Goal: Task Accomplishment & Management: Complete application form

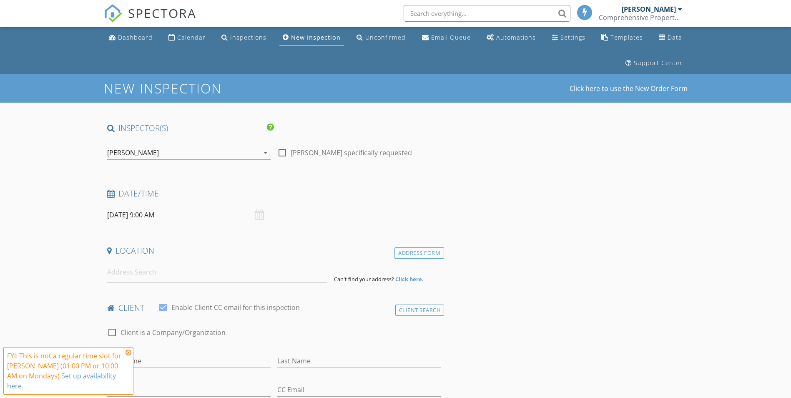
click at [160, 154] on div "[PERSON_NAME]" at bounding box center [183, 152] width 152 height 13
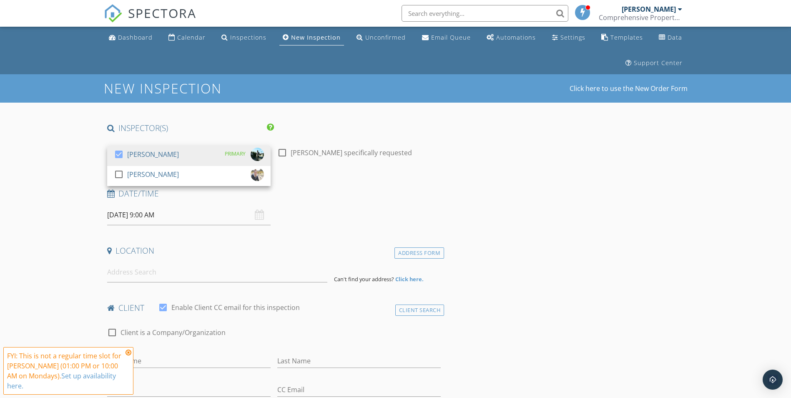
click at [166, 215] on input "06/10/2025 9:00 AM" at bounding box center [188, 215] width 163 height 20
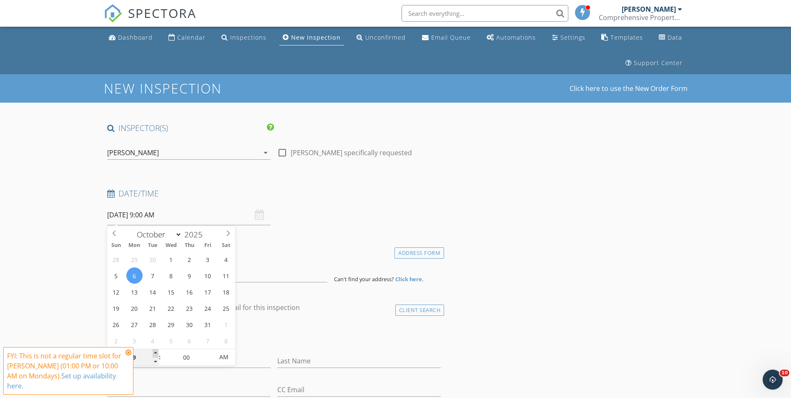
type input "10"
type input "06/10/2025 10:00 AM"
click at [154, 351] on span at bounding box center [156, 353] width 6 height 8
type input "11"
type input "[DATE] 11:00 AM"
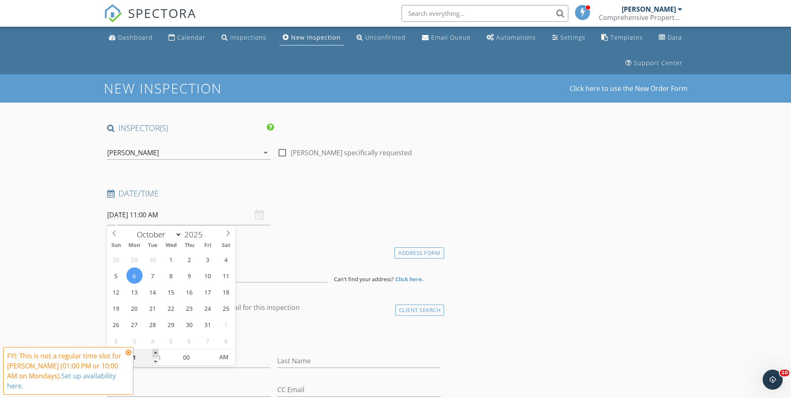
click at [154, 351] on span at bounding box center [156, 353] width 6 height 8
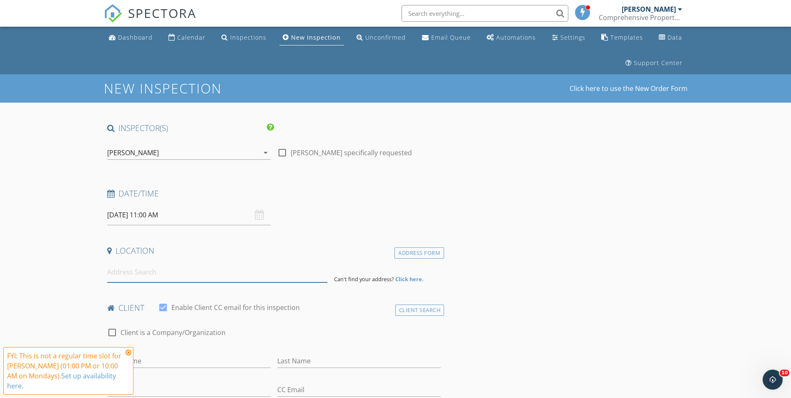
click at [120, 274] on input at bounding box center [217, 272] width 220 height 20
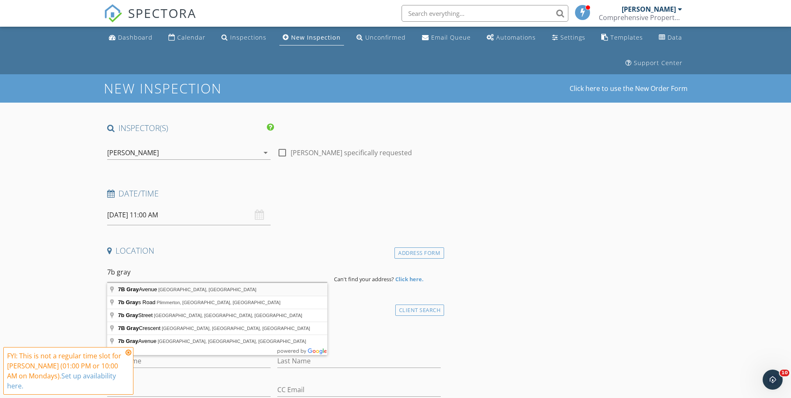
type input "7B Gray Avenue, Paraparaumu Beach, New Zealand"
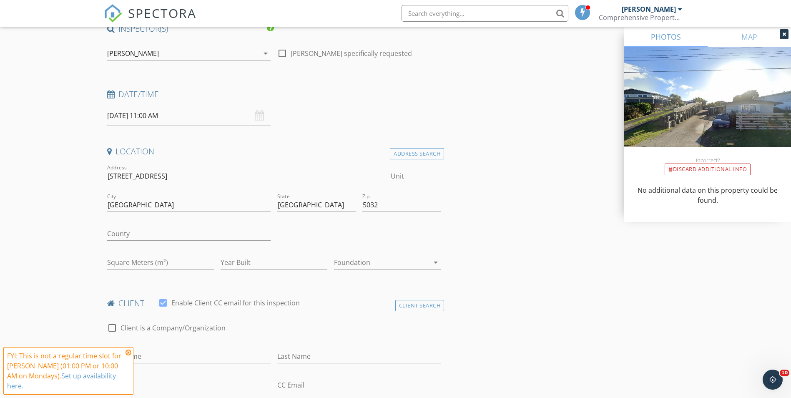
scroll to position [125, 0]
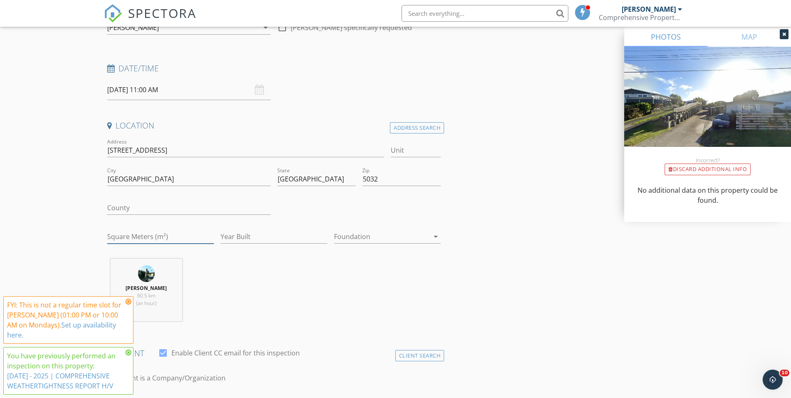
click at [158, 237] on input "Square Meters (m²)" at bounding box center [160, 237] width 107 height 14
type input "130"
type input "1998"
click at [396, 235] on div at bounding box center [381, 236] width 95 height 13
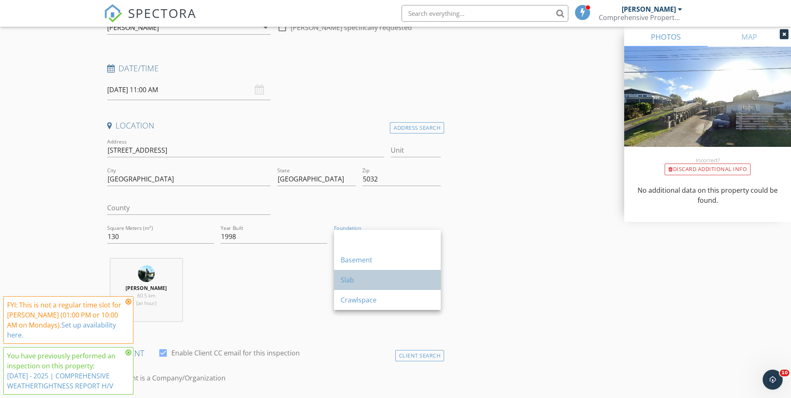
click at [369, 281] on div "Slab" at bounding box center [387, 280] width 93 height 10
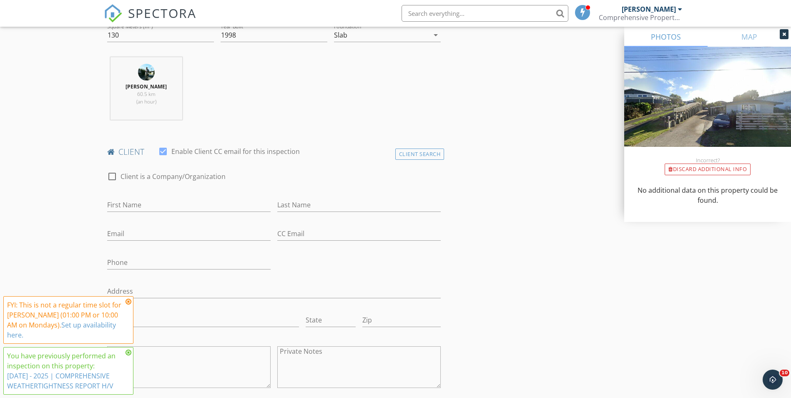
scroll to position [333, 0]
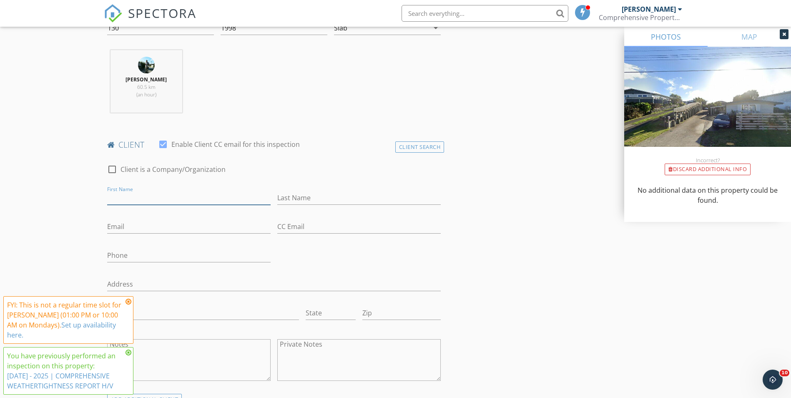
click at [152, 196] on input "First Name" at bounding box center [188, 198] width 163 height 14
click at [406, 146] on div "Client Search" at bounding box center [419, 146] width 49 height 11
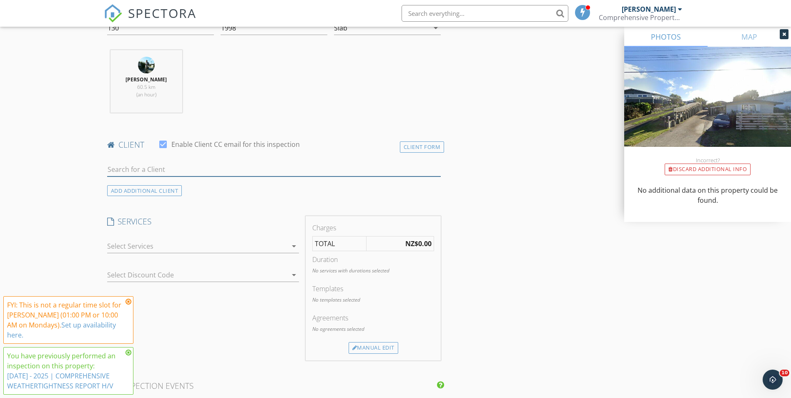
click at [183, 172] on input "text" at bounding box center [274, 170] width 334 height 14
type input "dayn"
click at [164, 193] on div "[EMAIL_ADDRESS][DOMAIN_NAME]" at bounding box center [173, 193] width 84 height 7
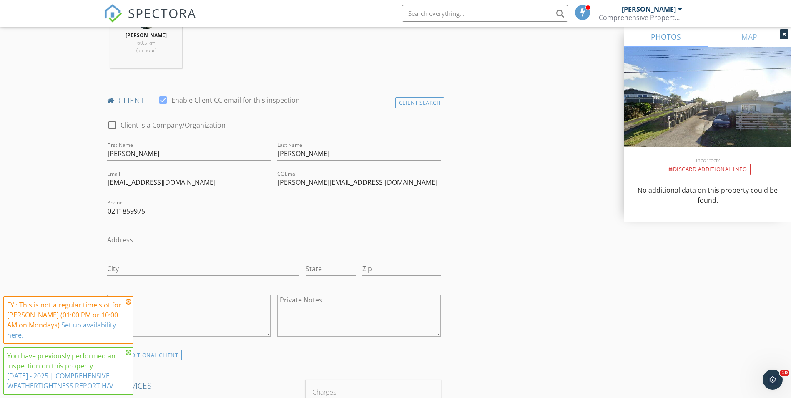
scroll to position [417, 0]
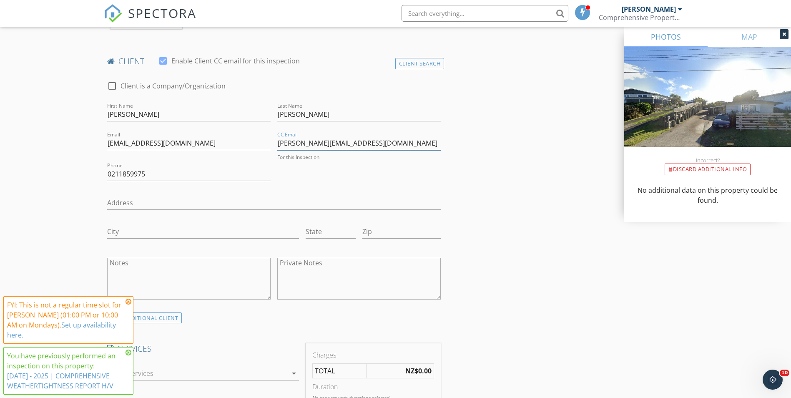
drag, startPoint x: 335, startPoint y: 145, endPoint x: 247, endPoint y: 143, distance: 87.5
click at [247, 143] on div "check_box_outline_blank Client is a Company/Organization First Name Dayna Last …" at bounding box center [274, 192] width 341 height 239
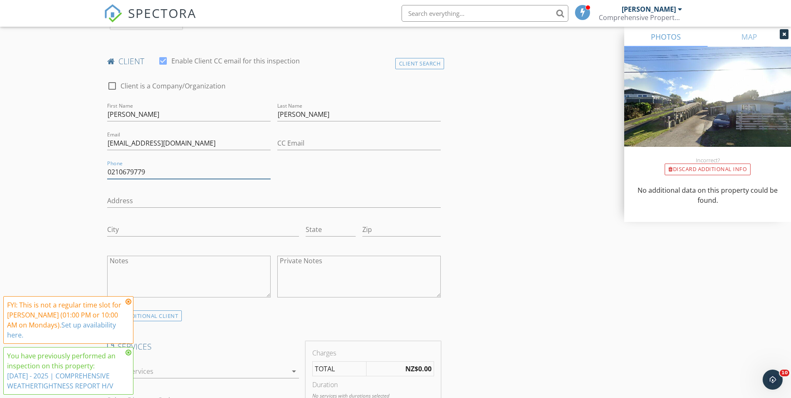
type input "0210679779"
click at [302, 143] on input "CC Email" at bounding box center [358, 143] width 163 height 14
click at [299, 140] on input "CC Email" at bounding box center [358, 143] width 163 height 14
paste input "[EMAIL_ADDRESS][DOMAIN_NAME]"
type input "[EMAIL_ADDRESS][DOMAIN_NAME]"
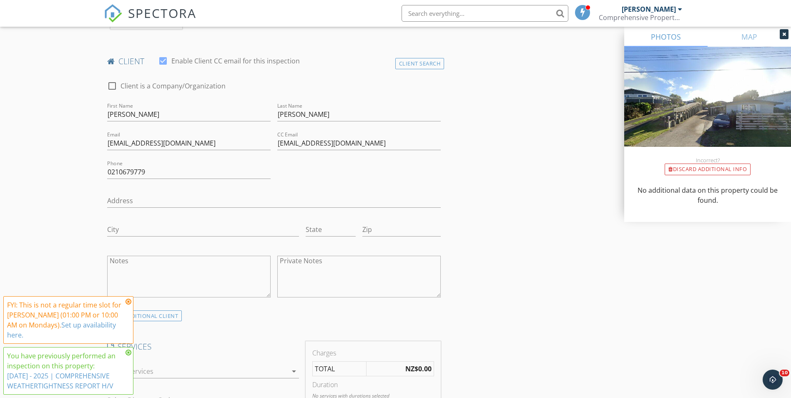
click at [502, 212] on div "INSPECTOR(S) check_box Travis Mackay PRIMARY check_box_outline_blank Brad Zimme…" at bounding box center [395, 399] width 583 height 1387
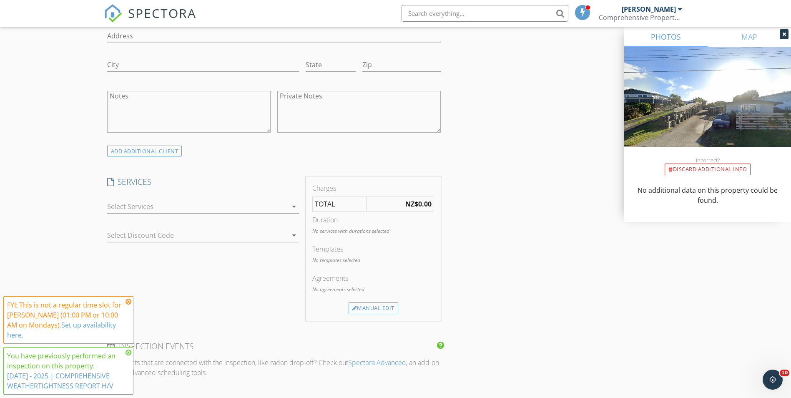
scroll to position [583, 0]
click at [151, 203] on div at bounding box center [197, 204] width 180 height 13
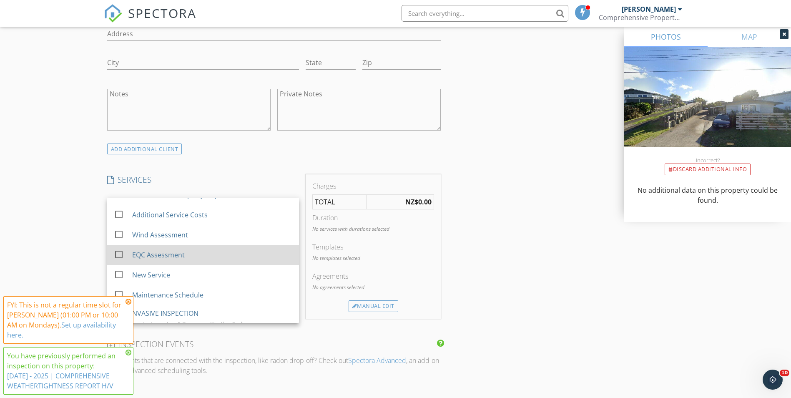
scroll to position [402, 0]
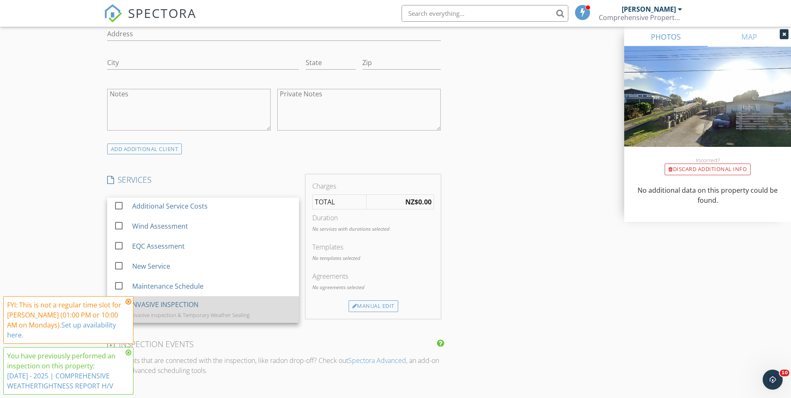
click at [171, 309] on div "INVASIVE INSPECTION" at bounding box center [164, 304] width 68 height 10
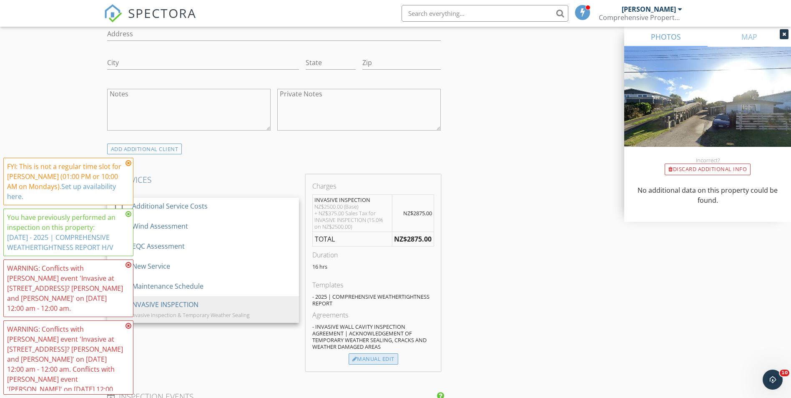
click at [368, 360] on div "Manual Edit" at bounding box center [373, 359] width 50 height 12
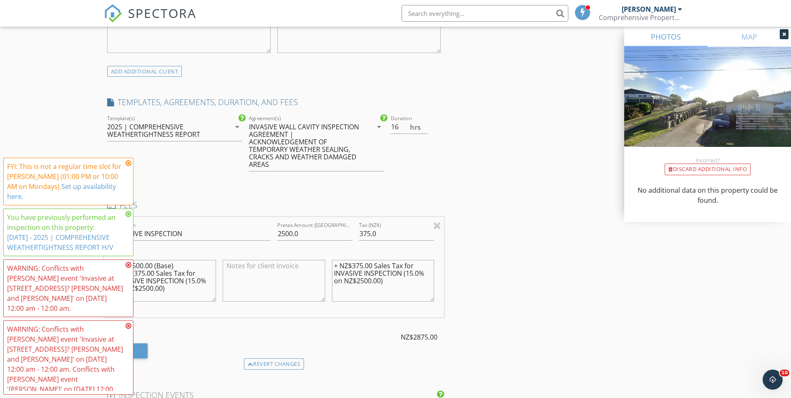
scroll to position [667, 0]
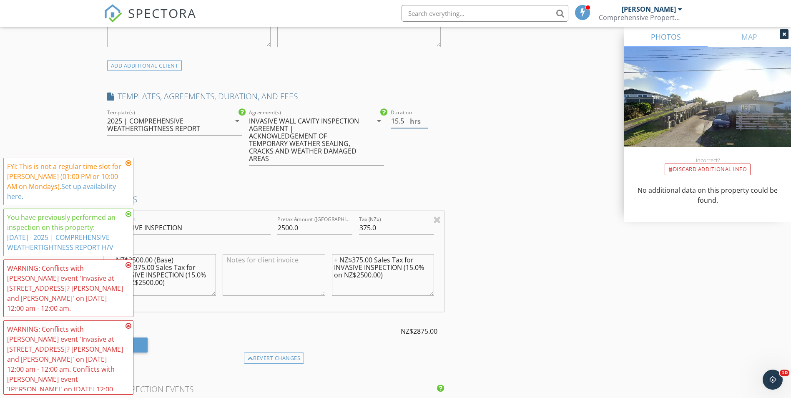
click at [424, 123] on input "15.5" at bounding box center [410, 121] width 38 height 14
click at [424, 123] on input "15" at bounding box center [410, 121] width 38 height 14
click at [424, 123] on input "14.5" at bounding box center [410, 121] width 38 height 14
click at [424, 123] on input "14" at bounding box center [410, 121] width 38 height 14
click at [424, 123] on input "13.5" at bounding box center [410, 121] width 38 height 14
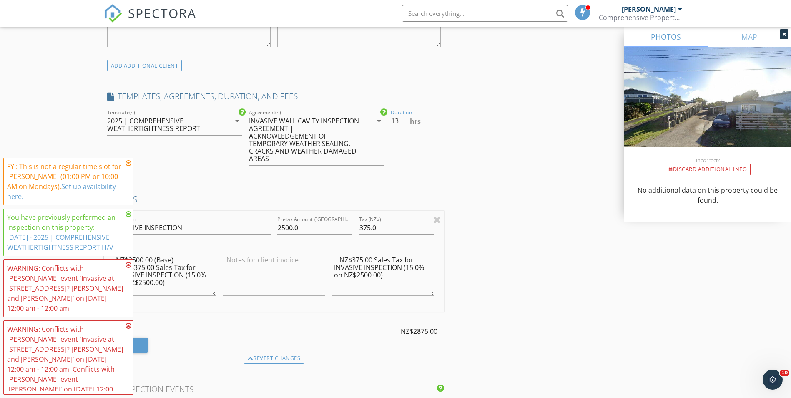
click at [424, 123] on input "13" at bounding box center [410, 121] width 38 height 14
click at [424, 123] on input "12.5" at bounding box center [410, 121] width 38 height 14
click at [424, 123] on input "12" at bounding box center [410, 121] width 38 height 14
click at [424, 123] on input "11.5" at bounding box center [410, 121] width 38 height 14
click at [424, 123] on input "11" at bounding box center [410, 121] width 38 height 14
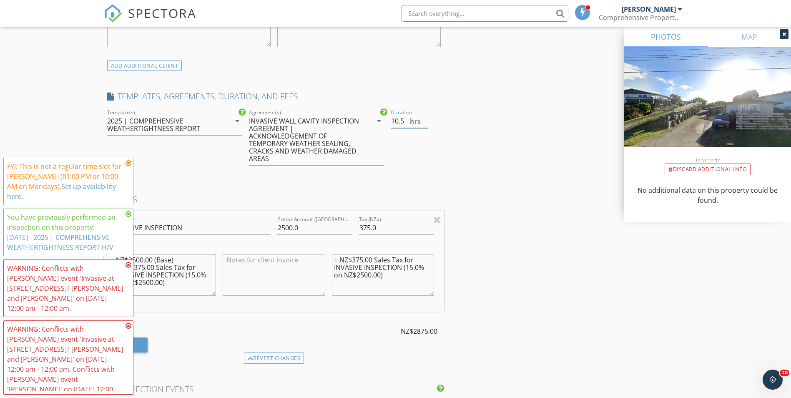
click at [424, 123] on input "10.5" at bounding box center [410, 121] width 38 height 14
click at [424, 123] on input "10" at bounding box center [410, 121] width 38 height 14
click at [424, 123] on input "9.5" at bounding box center [410, 121] width 38 height 14
click at [424, 123] on input "9" at bounding box center [410, 121] width 38 height 14
click at [424, 123] on input "8.5" at bounding box center [410, 121] width 38 height 14
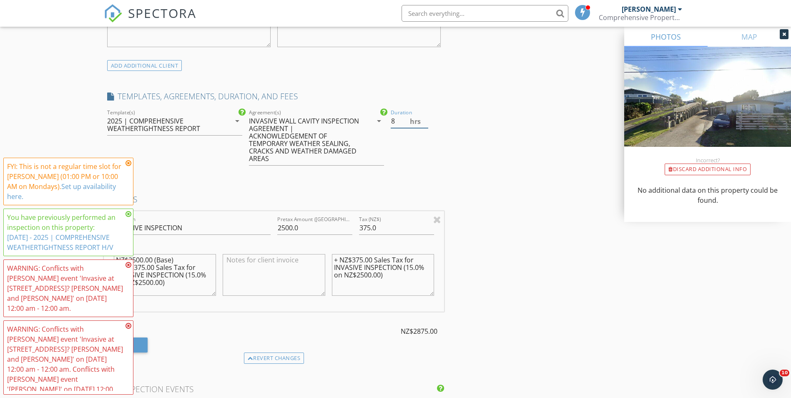
click at [424, 123] on input "8" at bounding box center [410, 121] width 38 height 14
click at [424, 123] on input "7.5" at bounding box center [410, 121] width 38 height 14
click at [424, 123] on input "7" at bounding box center [410, 121] width 38 height 14
click at [424, 123] on input "6.5" at bounding box center [410, 121] width 38 height 14
type input "6"
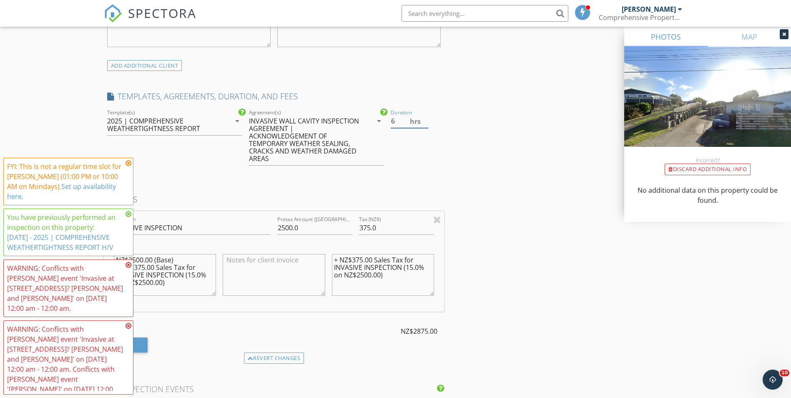
click at [424, 123] on input "6" at bounding box center [410, 121] width 38 height 14
click at [465, 159] on div "INSPECTOR(S) check_box Travis Mackay PRIMARY check_box_outline_blank Brad Zimme…" at bounding box center [395, 214] width 583 height 1516
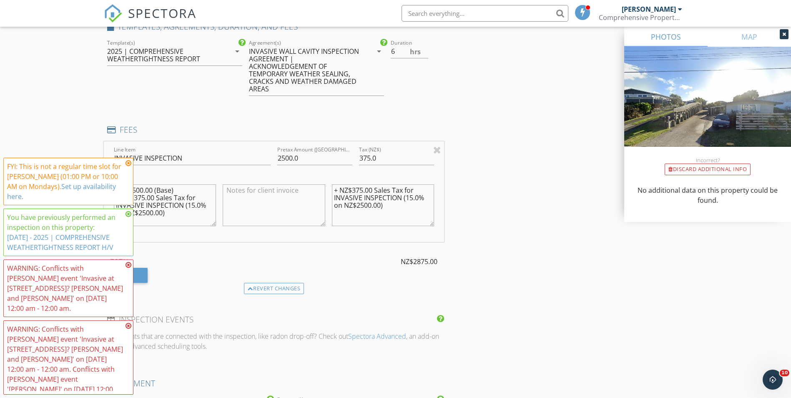
scroll to position [750, 0]
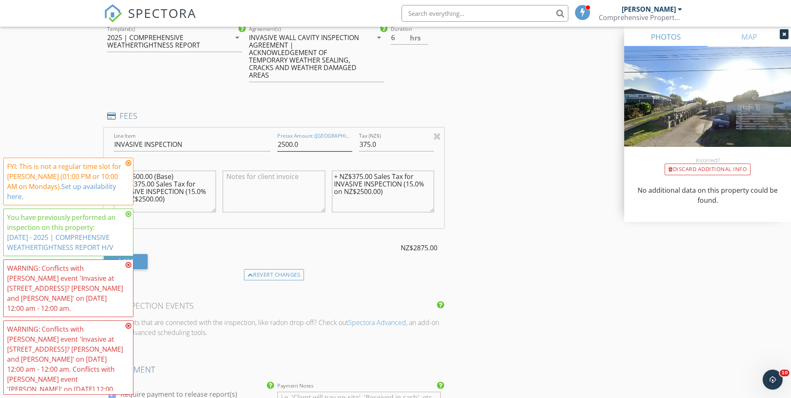
drag, startPoint x: 307, startPoint y: 144, endPoint x: 250, endPoint y: 142, distance: 56.3
click at [250, 142] on div "Line Item INVASIVE INSPECTION Pretax Amount (NZ$) 2500.0 Tax (NZ$) 375.0 NZ$250…" at bounding box center [274, 178] width 341 height 100
type input "3400"
click at [397, 140] on input "375.0" at bounding box center [396, 145] width 75 height 14
drag, startPoint x: 397, startPoint y: 140, endPoint x: 338, endPoint y: 140, distance: 58.8
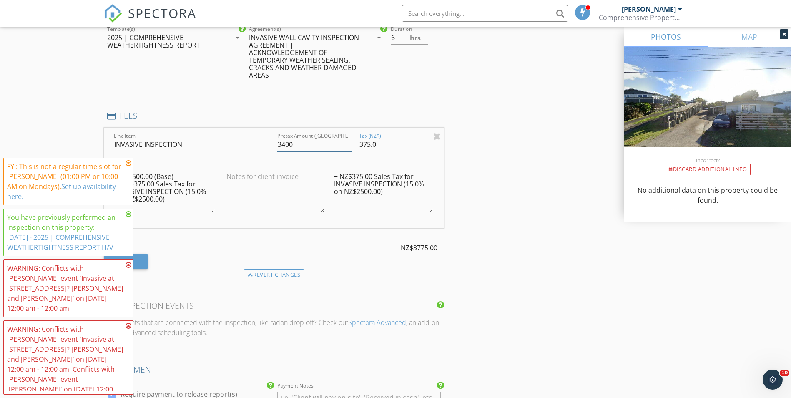
click at [338, 140] on div "Line Item INVASIVE INSPECTION Pretax Amount (NZ$) 3400 Tax (NZ$) 375.0 NZ$2500.…" at bounding box center [274, 178] width 341 height 100
type input "510"
click at [129, 166] on icon at bounding box center [128, 163] width 6 height 7
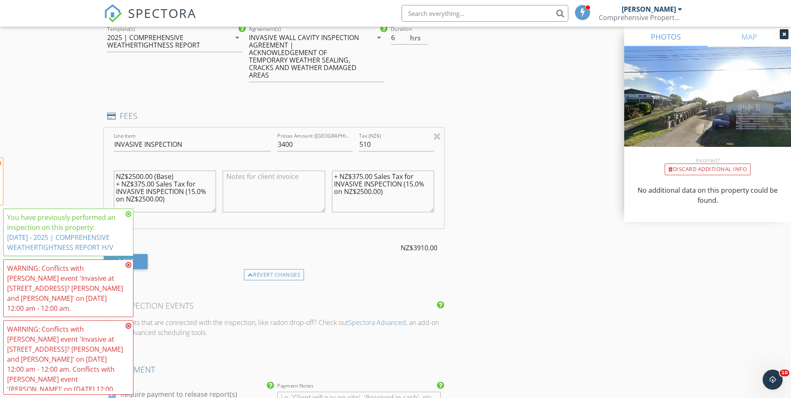
click at [130, 173] on textarea "NZ$2500.00 (Base) + NZ$375.00 Sales Tax for INVASIVE INSPECTION (15.0% on NZ$25…" at bounding box center [165, 191] width 103 height 42
type textarea "NZ$3,400.00 (Base) + NZ$510.00 Sales Tax for INVASIVE INSPECTION (15.0% on NZ$3…"
paste textarea "510.00 Sales Tax for INVASIVE INSPECTION (15.0% on NZ$3,4"
type textarea "+ NZ$510.00 Sales Tax for INVASIVE INSPECTION (15.0% on NZ$3,400.00)"
click at [548, 287] on div "INSPECTOR(S) check_box Travis Mackay PRIMARY check_box_outline_blank Brad Zimme…" at bounding box center [395, 130] width 583 height 1516
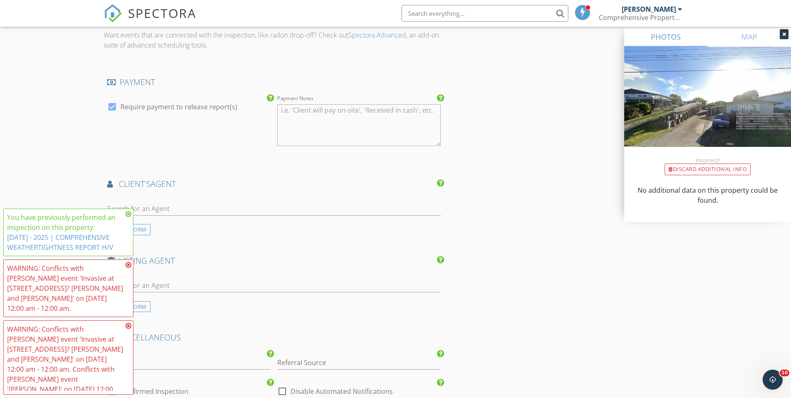
scroll to position [1042, 0]
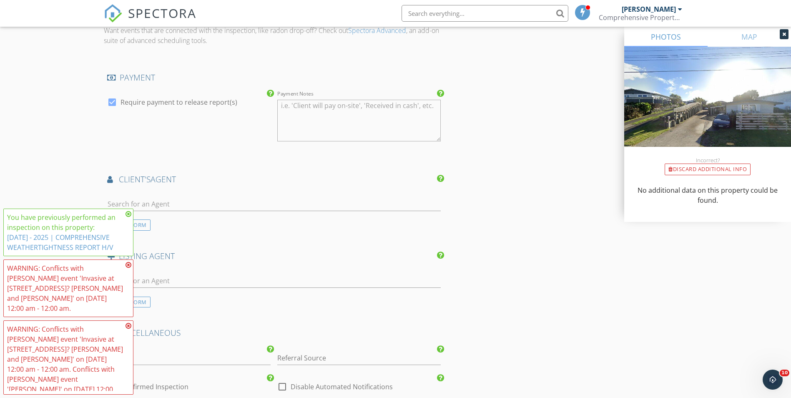
click at [129, 217] on icon at bounding box center [128, 213] width 6 height 7
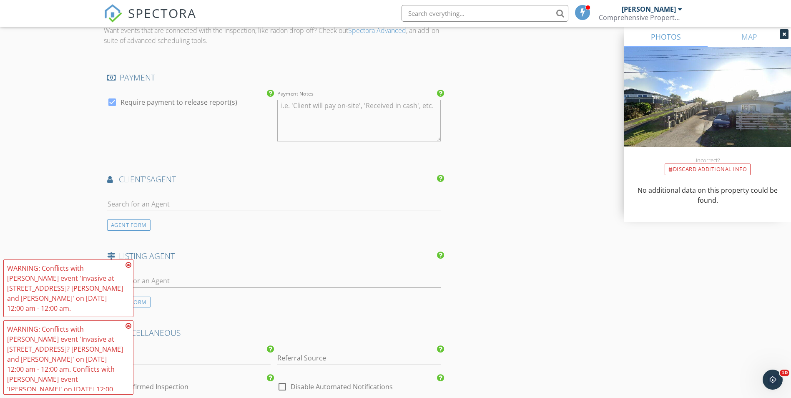
click at [128, 268] on icon at bounding box center [128, 264] width 6 height 7
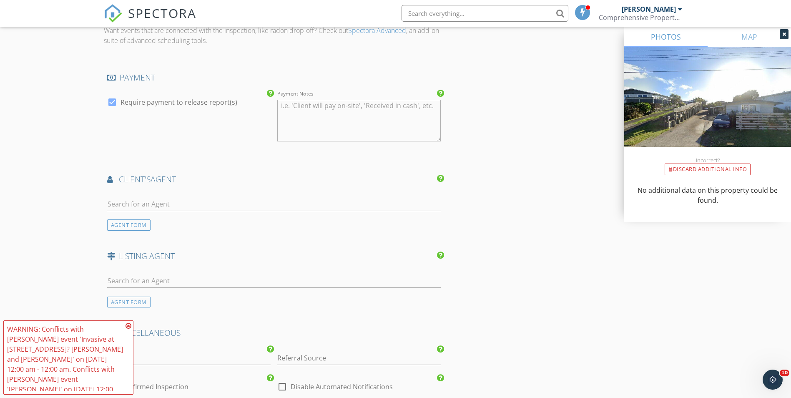
click at [128, 326] on icon at bounding box center [128, 325] width 6 height 7
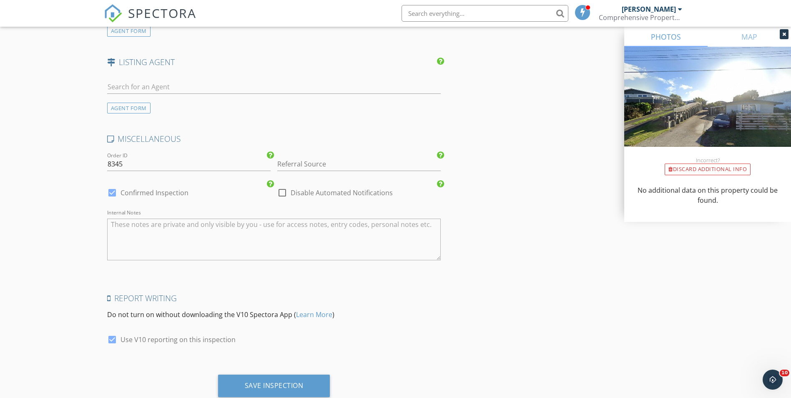
scroll to position [1250, 0]
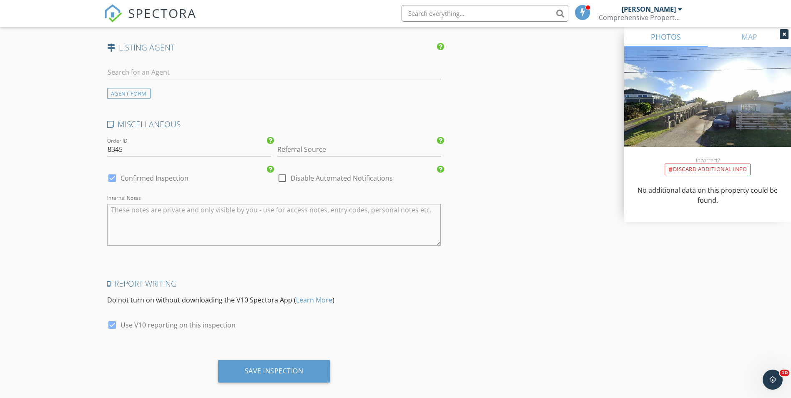
click at [175, 326] on label "Use V10 reporting on this inspection" at bounding box center [177, 324] width 115 height 8
checkbox input "false"
click at [150, 231] on textarea "Internal Notes" at bounding box center [274, 225] width 334 height 42
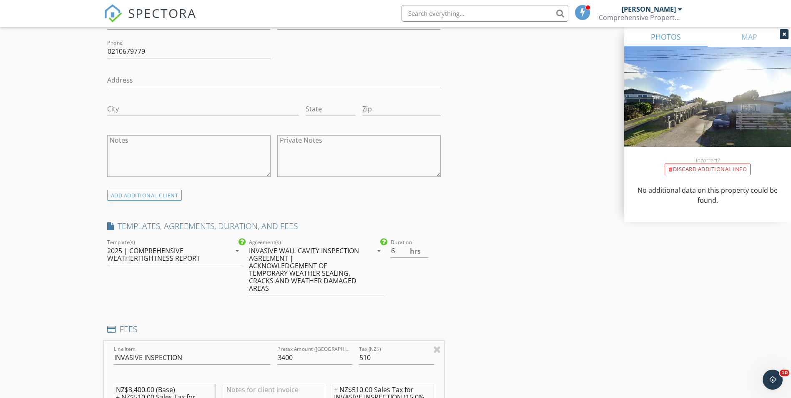
scroll to position [542, 0]
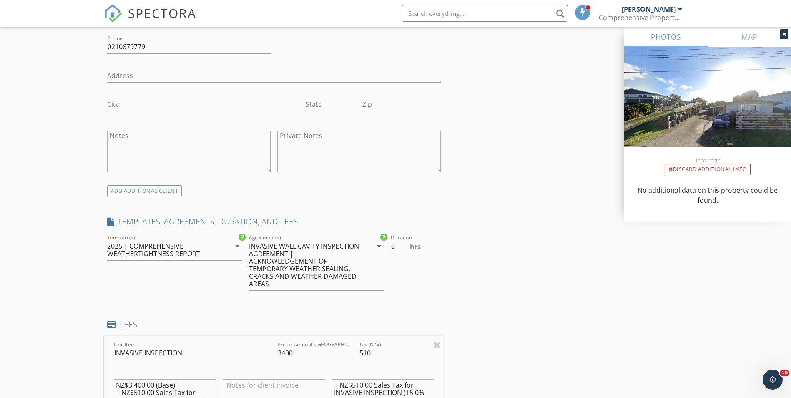
type textarea "[PERSON_NAME] and [PERSON_NAME] both need to attend this invasive inspection."
click at [426, 250] on input "5.5" at bounding box center [410, 246] width 38 height 14
click at [426, 248] on input "5" at bounding box center [410, 246] width 38 height 14
click at [520, 313] on div "INSPECTOR(S) check_box Travis Mackay PRIMARY check_box_outline_blank Brad Zimme…" at bounding box center [395, 339] width 583 height 1516
click at [426, 242] on input "5.5" at bounding box center [410, 246] width 38 height 14
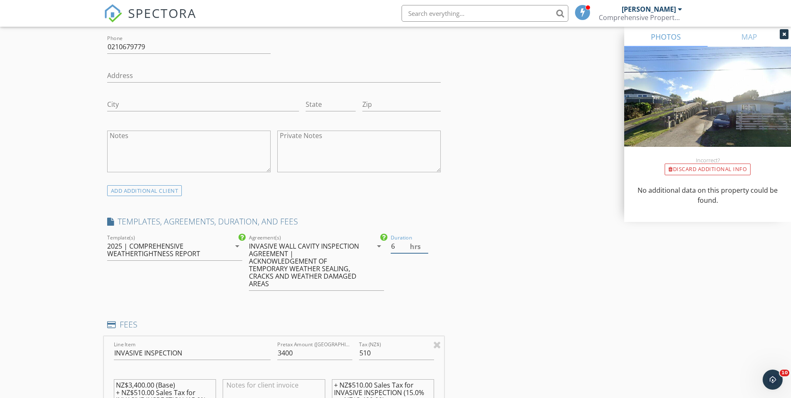
type input "6"
click at [426, 242] on input "6" at bounding box center [410, 246] width 38 height 14
click at [519, 306] on div "INSPECTOR(S) check_box Travis Mackay PRIMARY check_box_outline_blank Brad Zimme…" at bounding box center [395, 339] width 583 height 1516
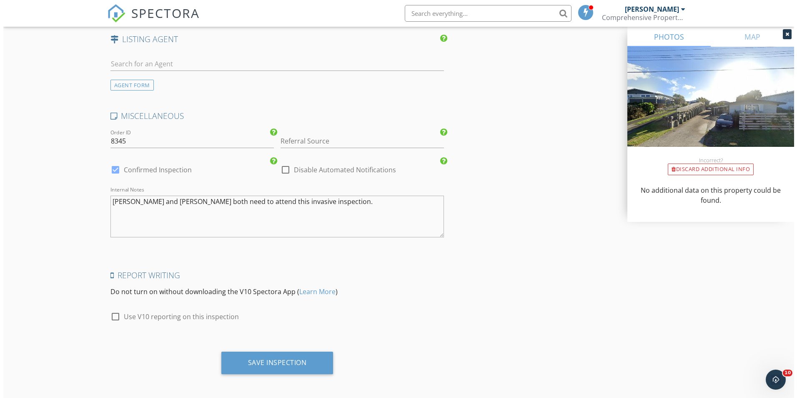
scroll to position [1261, 0]
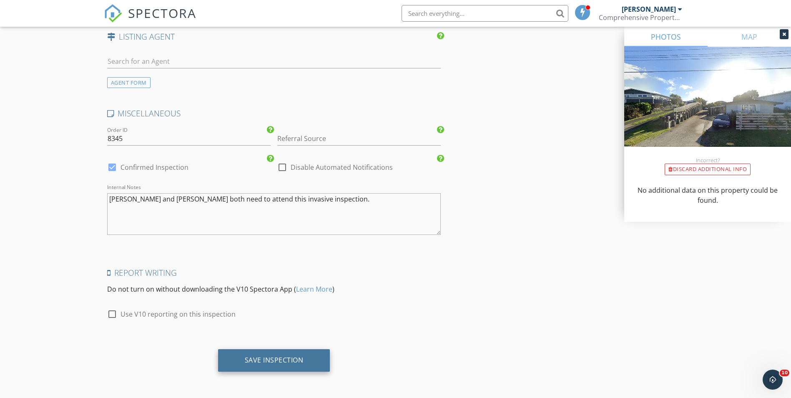
click at [307, 361] on div "Save Inspection" at bounding box center [274, 360] width 112 height 23
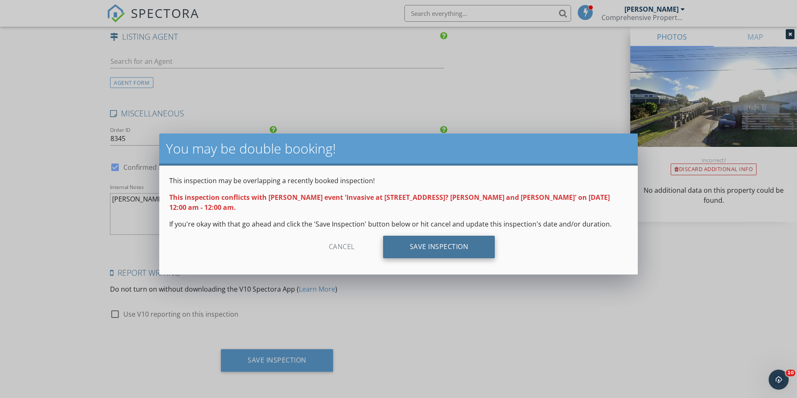
click at [478, 237] on div "Save Inspection" at bounding box center [439, 246] width 112 height 23
